Goal: Task Accomplishment & Management: Complete application form

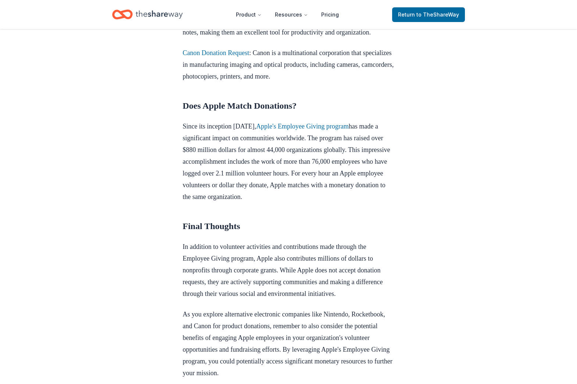
scroll to position [435, 0]
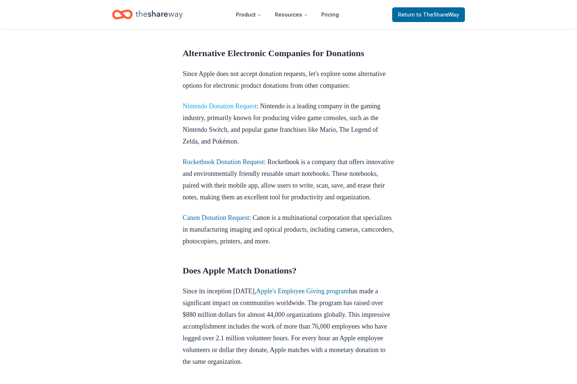
click at [254, 110] on link "Nintendo Donation Request" at bounding box center [220, 105] width 74 height 7
click at [253, 110] on link "Nintendo Donation Request" at bounding box center [220, 105] width 74 height 7
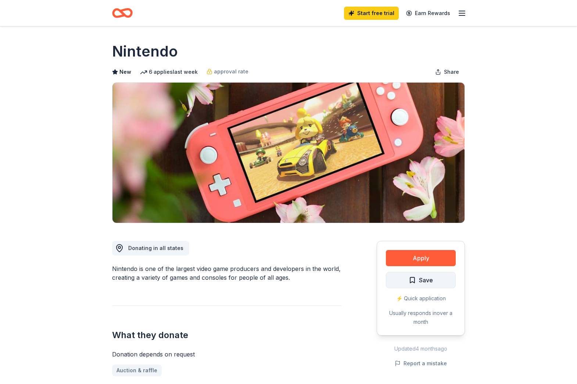
click at [433, 278] on button "Save" at bounding box center [421, 280] width 70 height 16
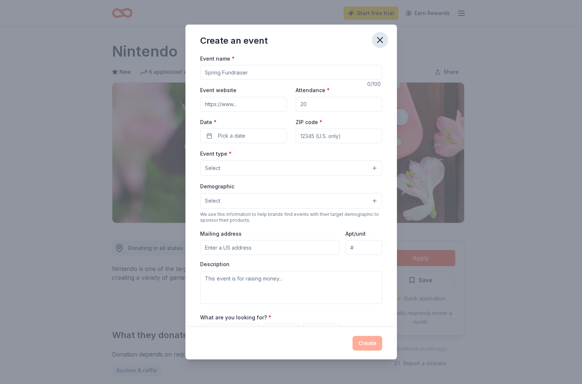
click at [385, 39] on button "button" at bounding box center [380, 40] width 16 height 16
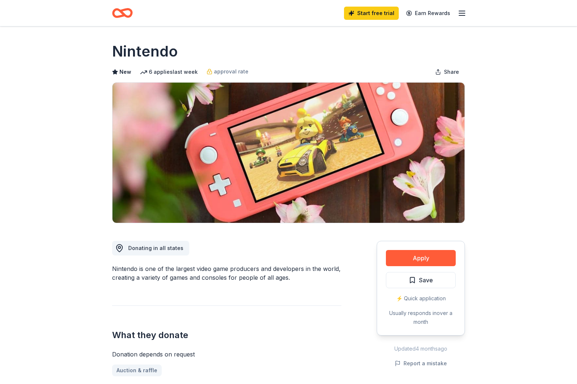
click at [460, 14] on icon "button" at bounding box center [461, 13] width 9 height 9
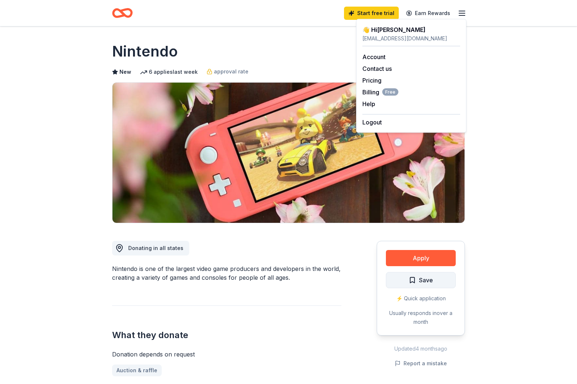
click at [436, 282] on button "Save" at bounding box center [421, 280] width 70 height 16
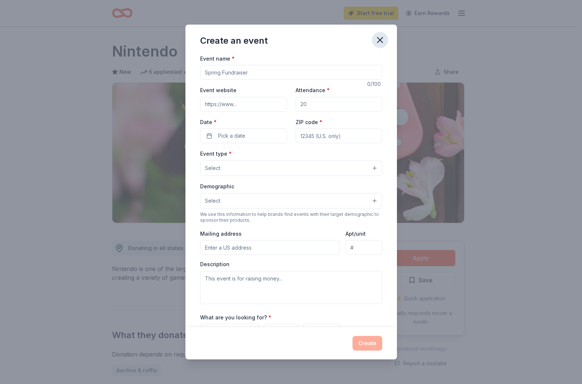
click at [380, 43] on icon "button" at bounding box center [380, 40] width 10 height 10
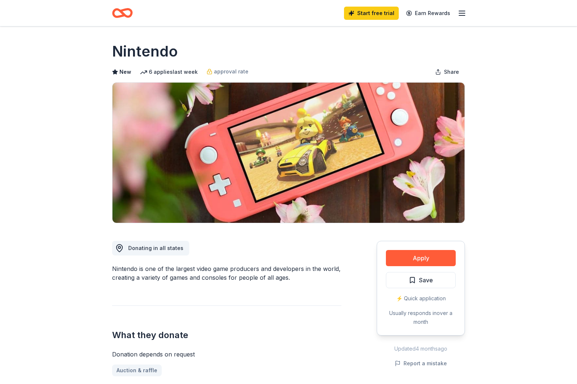
click at [126, 14] on icon "Home" at bounding box center [122, 12] width 21 height 17
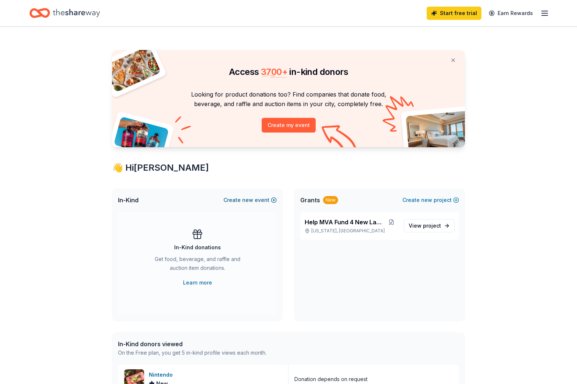
click at [256, 202] on button "Create new event" at bounding box center [249, 200] width 53 height 9
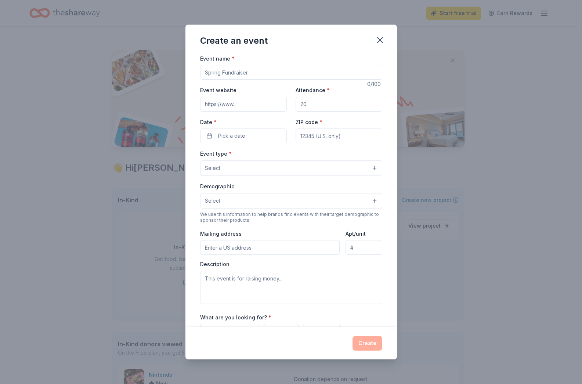
click at [275, 78] on input "Event name *" at bounding box center [291, 72] width 182 height 15
click at [277, 77] on input "Event name *" at bounding box center [291, 72] width 182 height 15
type input "O"
type input "V"
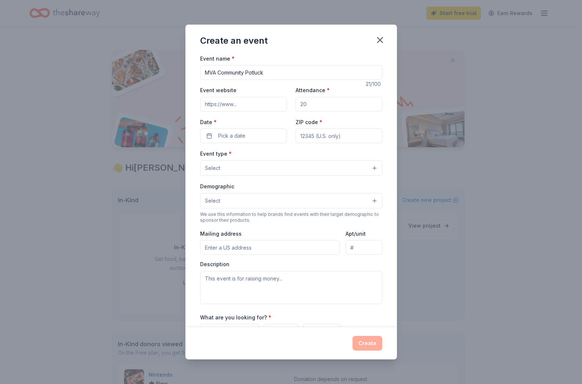
type input "MVA Community Potluck"
type input "www.mvapa.org"
click at [308, 105] on input "Attendance *" at bounding box center [339, 104] width 87 height 15
type input "30"
click at [248, 140] on button "Pick a date" at bounding box center [243, 136] width 87 height 15
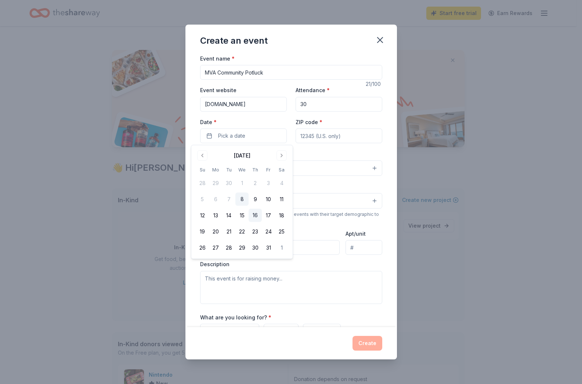
click at [259, 215] on button "16" at bounding box center [255, 215] width 13 height 13
click at [322, 138] on input "ZIP code *" at bounding box center [339, 136] width 87 height 15
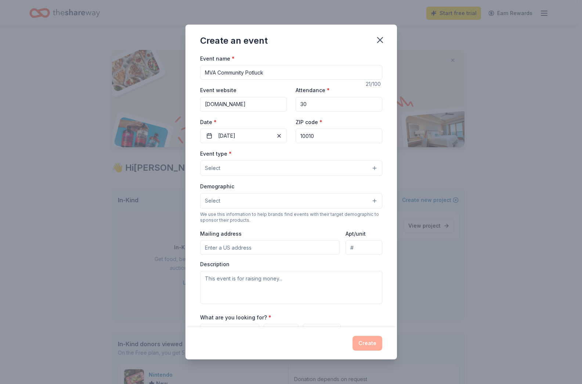
type input "10010"
click at [280, 168] on button "Select" at bounding box center [291, 167] width 182 height 15
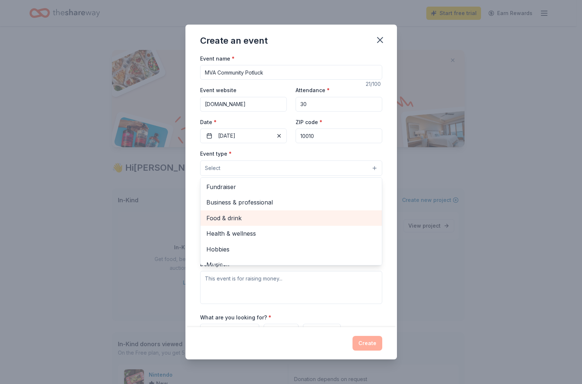
click at [270, 214] on span "Food & drink" at bounding box center [291, 218] width 170 height 10
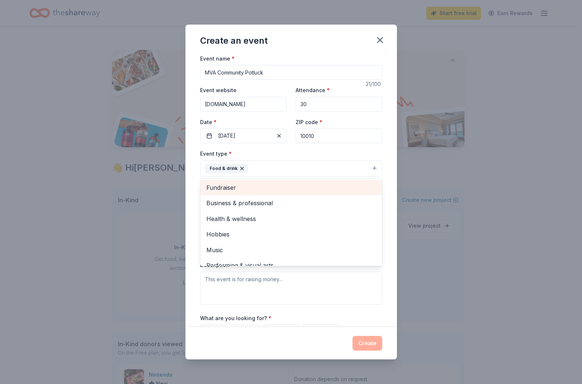
click at [263, 185] on span "Fundraiser" at bounding box center [291, 188] width 170 height 10
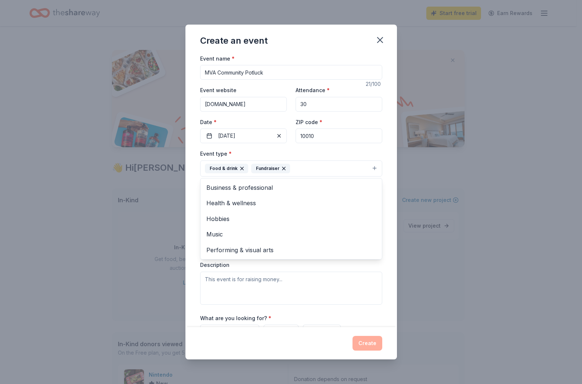
click at [389, 217] on div "Event name * MVA Community Potluck 21 /100 Event website www.mvapa.org Attendan…" at bounding box center [291, 191] width 212 height 274
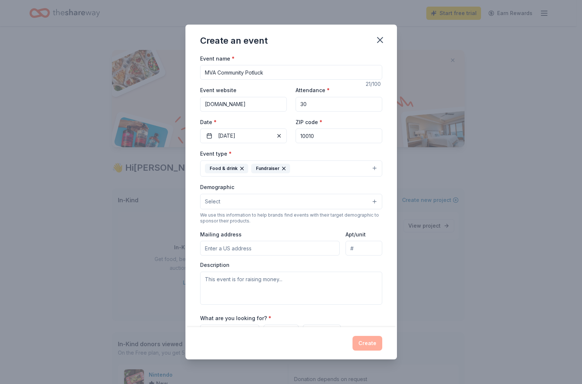
click at [292, 208] on button "Select" at bounding box center [291, 201] width 182 height 15
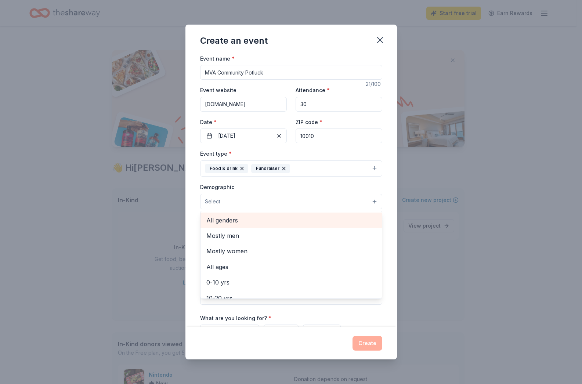
click at [290, 218] on span "All genders" at bounding box center [291, 221] width 170 height 10
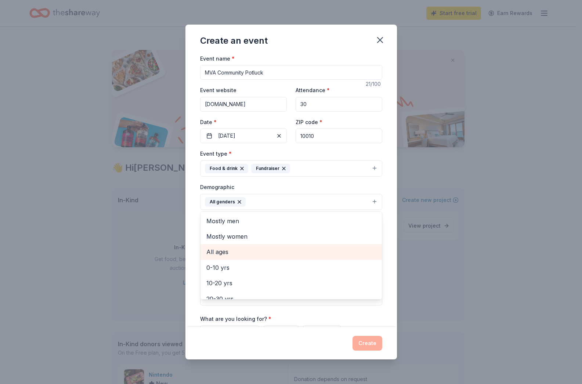
click at [304, 256] on span "All ages" at bounding box center [291, 252] width 170 height 10
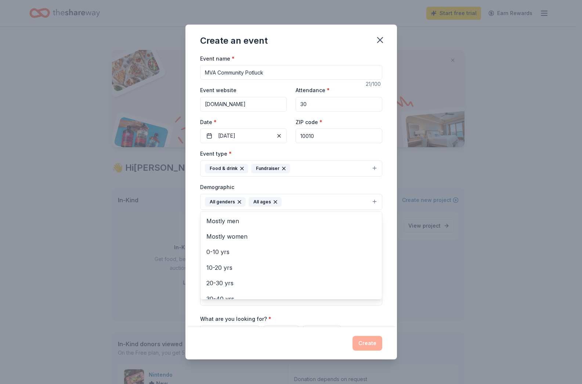
click at [383, 237] on div "Event name * MVA Community Potluck 21 /100 Event website www.mvapa.org Attendan…" at bounding box center [291, 191] width 212 height 274
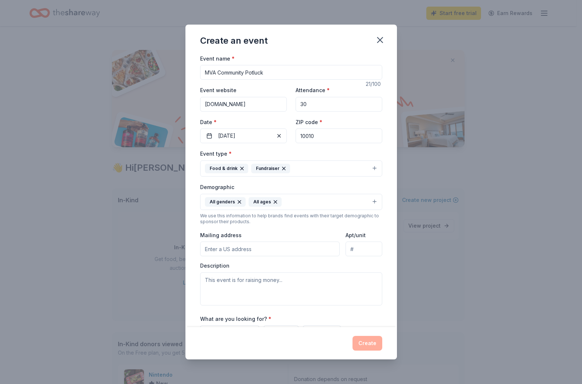
click at [275, 253] on input "Mailing address" at bounding box center [270, 249] width 140 height 15
type input "43 West 22nd Street, New York, NY, 10010"
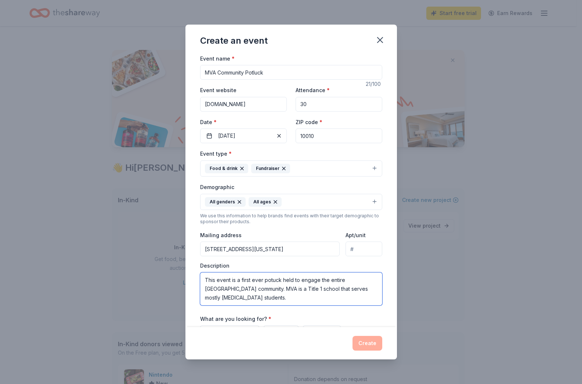
click at [274, 290] on textarea "This event is a first ever potuck held to engage the entire Manhattan Village A…" at bounding box center [291, 289] width 182 height 33
type textarea "This event is a first ever potuck held to engage the entire Manhattan Village A…"
click at [312, 102] on input "30" at bounding box center [339, 104] width 87 height 15
type input "35"
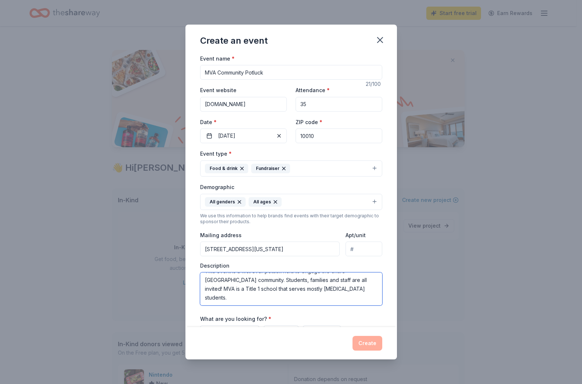
click at [274, 288] on textarea "This event is a first ever potuck held to engage the entire Manhattan Village A…" at bounding box center [291, 289] width 182 height 33
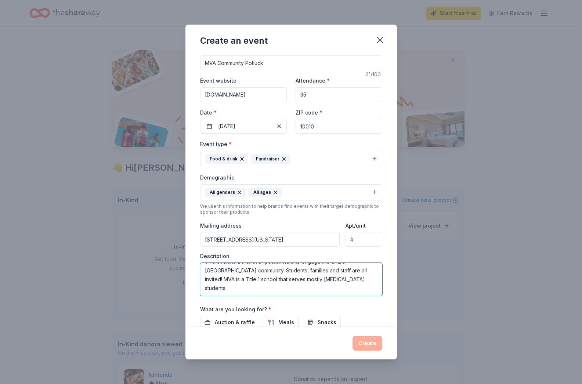
click at [267, 292] on textarea "This event is a first ever potuck held to engage the entire Manhattan Village A…" at bounding box center [291, 279] width 182 height 33
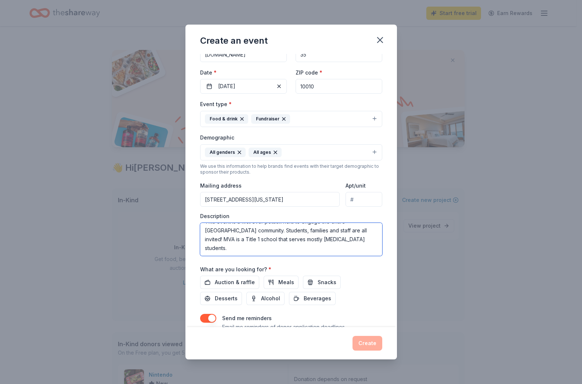
click at [307, 241] on textarea "This event is a first ever potuck held to engage the entire Manhattan Village A…" at bounding box center [291, 239] width 182 height 33
click at [343, 251] on textarea "This event is a first ever potuck held to engage the entire Manhattan Village A…" at bounding box center [291, 239] width 182 height 33
drag, startPoint x: 327, startPoint y: 252, endPoint x: 323, endPoint y: 241, distance: 12.4
click at [323, 241] on textarea "This event is a first ever potuck held to engage the entire Manhattan Village A…" at bounding box center [291, 239] width 182 height 33
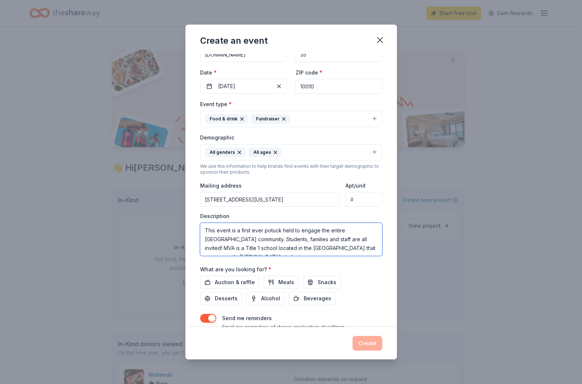
scroll to position [9, 0]
click at [253, 238] on textarea "This event is a first ever potuck held to engage the entire Manhattan Village A…" at bounding box center [291, 239] width 182 height 33
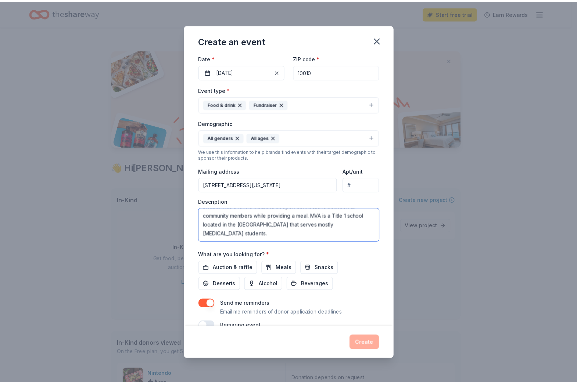
scroll to position [79, 0]
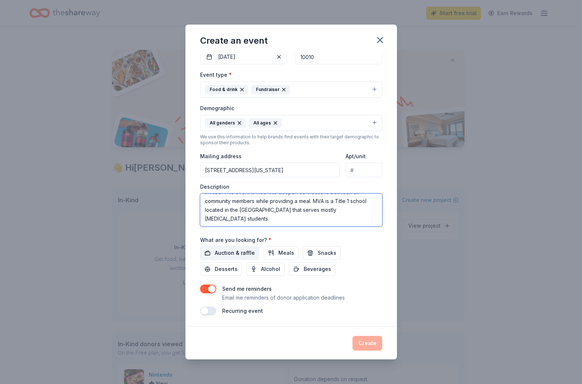
type textarea "This event is a first ever potuck held to engage the entire Manhattan Village A…"
click at [249, 255] on span "Auction & raffle" at bounding box center [235, 253] width 40 height 9
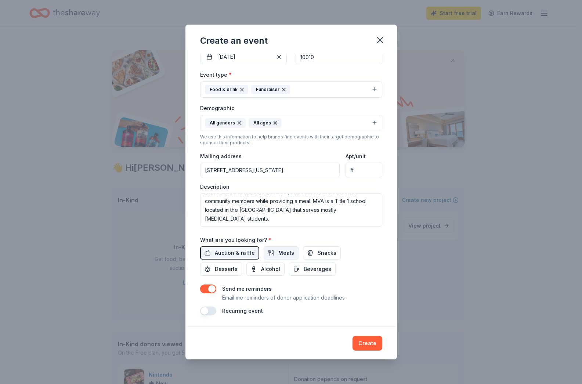
click at [271, 252] on button "Meals" at bounding box center [281, 252] width 35 height 13
click at [297, 267] on button "Beverages" at bounding box center [312, 269] width 47 height 13
click at [233, 273] on span "Desserts" at bounding box center [226, 269] width 23 height 9
click at [314, 255] on button "Snacks" at bounding box center [322, 252] width 38 height 13
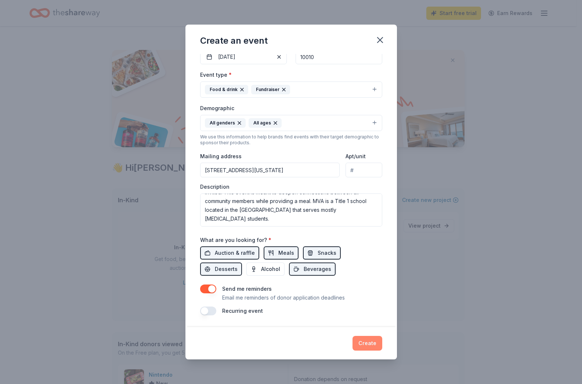
click at [367, 343] on button "Create" at bounding box center [368, 343] width 30 height 15
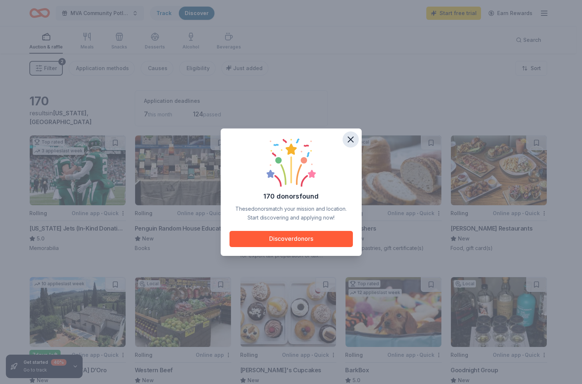
click at [345, 143] on button "button" at bounding box center [351, 139] width 16 height 16
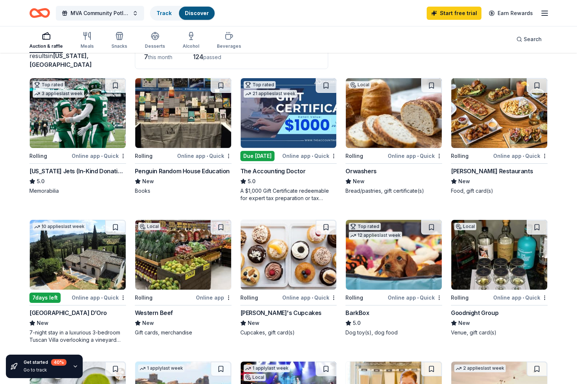
scroll to position [79, 0]
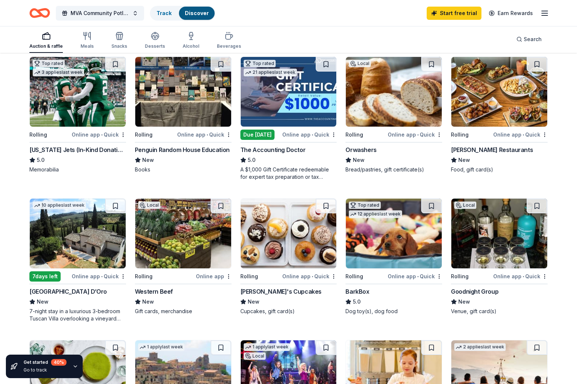
click at [287, 294] on div "[PERSON_NAME] Cupcakes" at bounding box center [280, 291] width 81 height 9
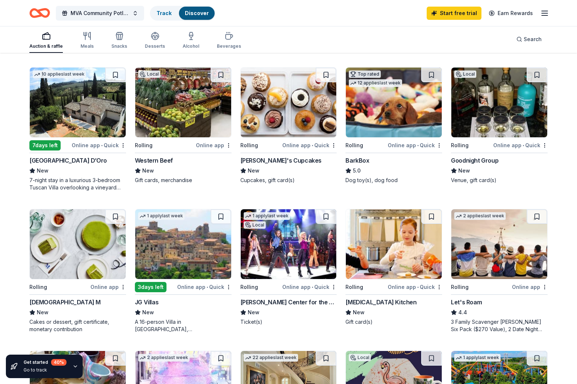
scroll to position [219, 0]
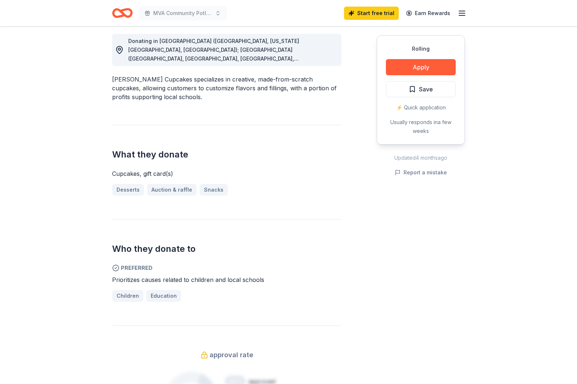
scroll to position [52, 0]
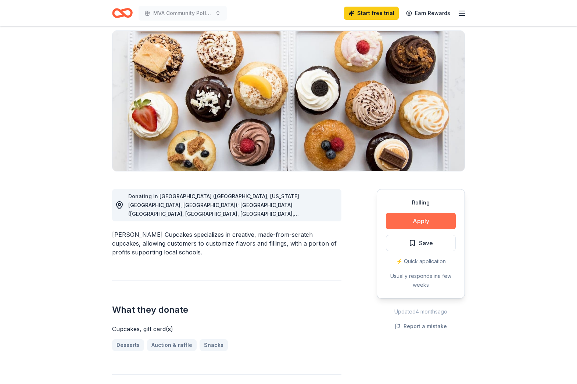
click at [401, 217] on button "Apply" at bounding box center [421, 221] width 70 height 16
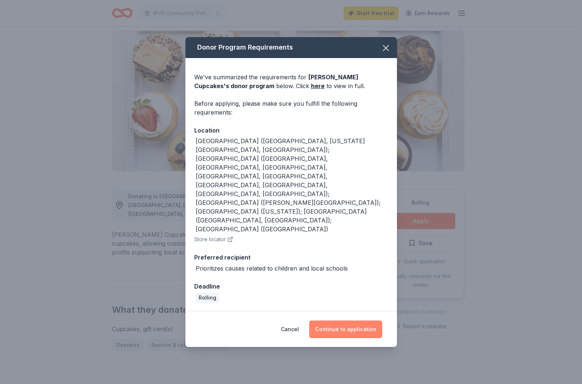
click at [337, 321] on button "Continue to application" at bounding box center [345, 330] width 73 height 18
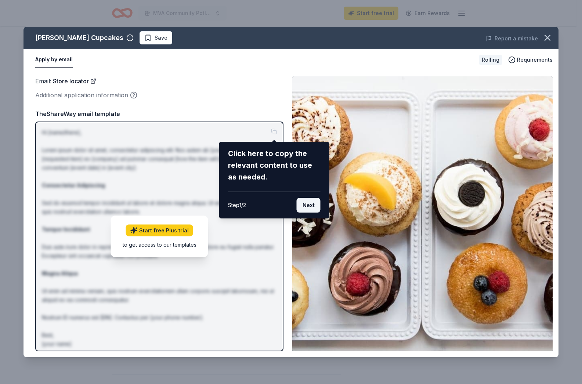
click at [303, 202] on button "Next" at bounding box center [309, 205] width 24 height 15
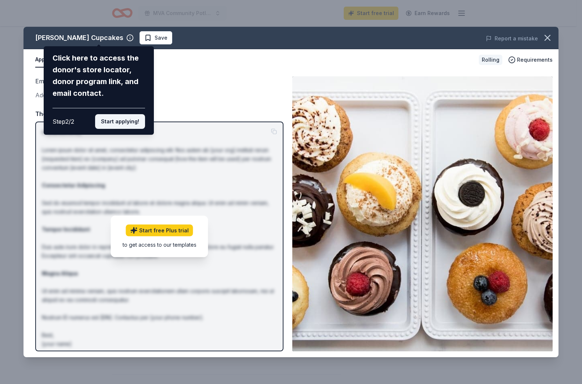
click at [116, 123] on button "Start applying!" at bounding box center [120, 121] width 50 height 15
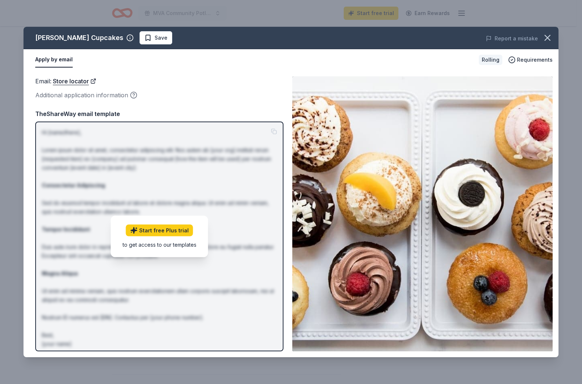
click at [180, 233] on div "[PERSON_NAME] Cupcakes Save Report a mistake Apply by email Rolling Requirement…" at bounding box center [291, 192] width 535 height 331
click at [162, 228] on div "[PERSON_NAME] Cupcakes Save Report a mistake Apply by email Rolling Requirement…" at bounding box center [291, 192] width 535 height 331
click at [149, 237] on div "[PERSON_NAME] Cupcakes Save Report a mistake Apply by email Rolling Requirement…" at bounding box center [291, 192] width 535 height 331
click at [139, 243] on div "[PERSON_NAME] Cupcakes Save Report a mistake Apply by email Rolling Requirement…" at bounding box center [291, 192] width 535 height 331
click at [229, 78] on div "[PERSON_NAME] Cupcakes Save Report a mistake Apply by email Rolling Requirement…" at bounding box center [291, 192] width 535 height 331
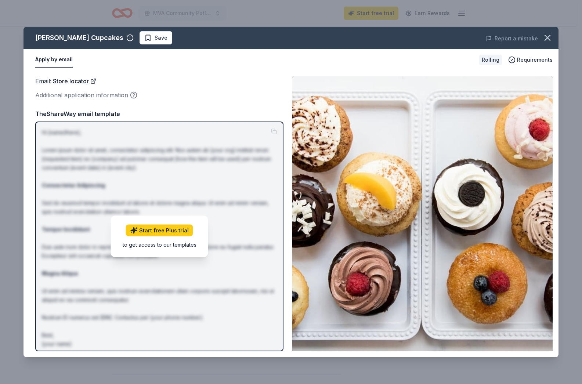
click at [53, 60] on div "[PERSON_NAME] Cupcakes Save Report a mistake Apply by email Rolling Requirement…" at bounding box center [291, 192] width 535 height 331
click at [542, 35] on icon "button" at bounding box center [547, 38] width 10 height 10
